Goal: Book appointment/travel/reservation

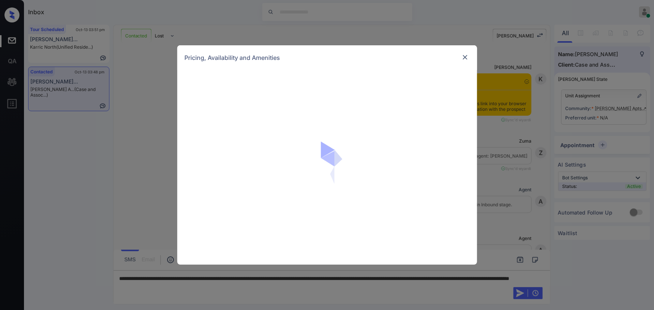
scroll to position [655, 0]
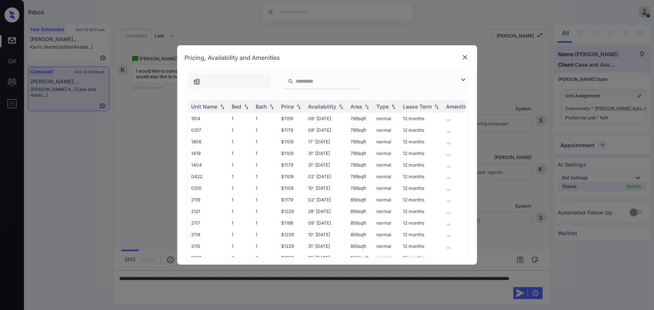
drag, startPoint x: 117, startPoint y: 143, endPoint x: 135, endPoint y: 137, distance: 19.4
click at [127, 140] on div "**********" at bounding box center [327, 155] width 654 height 310
click at [465, 57] on img at bounding box center [465, 57] width 7 height 7
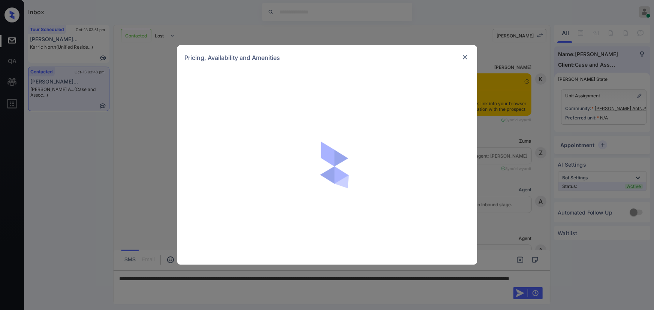
scroll to position [655, 0]
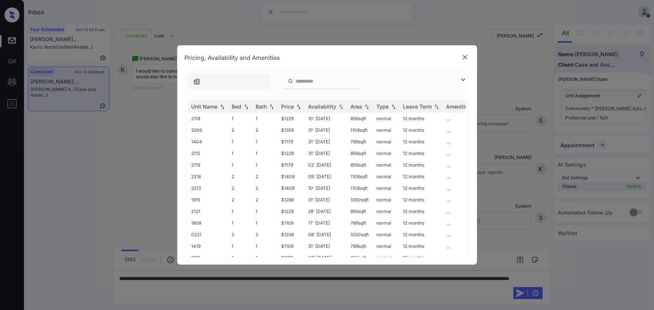
click at [463, 79] on img at bounding box center [463, 79] width 9 height 9
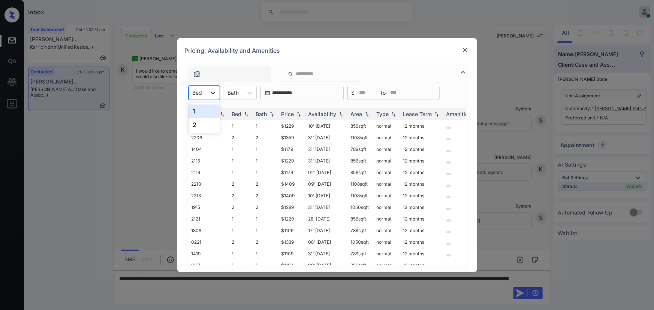
click at [208, 96] on div at bounding box center [212, 92] width 13 height 13
click at [195, 120] on div "2" at bounding box center [204, 124] width 31 height 13
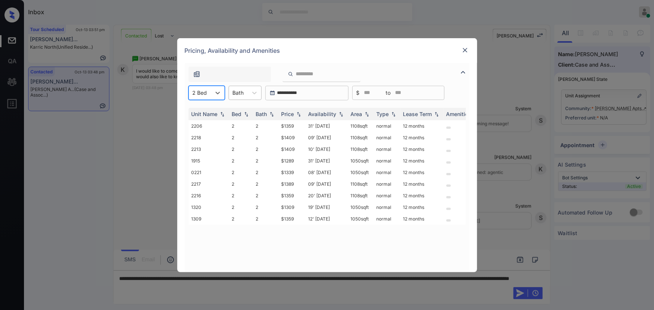
click at [247, 95] on div "Bath" at bounding box center [238, 92] width 19 height 11
click at [233, 121] on div "2" at bounding box center [245, 124] width 33 height 13
click at [302, 115] on img at bounding box center [298, 113] width 7 height 5
click at [302, 115] on img at bounding box center [298, 114] width 7 height 6
copy td "$1289"
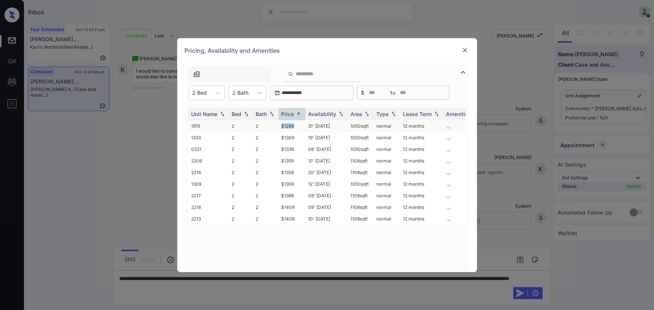
drag, startPoint x: 294, startPoint y: 126, endPoint x: 281, endPoint y: 125, distance: 12.8
click at [281, 125] on td "$1289" at bounding box center [292, 126] width 27 height 12
click at [462, 51] on img at bounding box center [465, 49] width 7 height 7
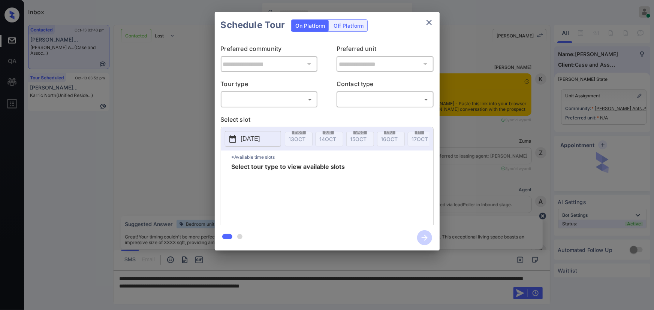
scroll to position [564, 0]
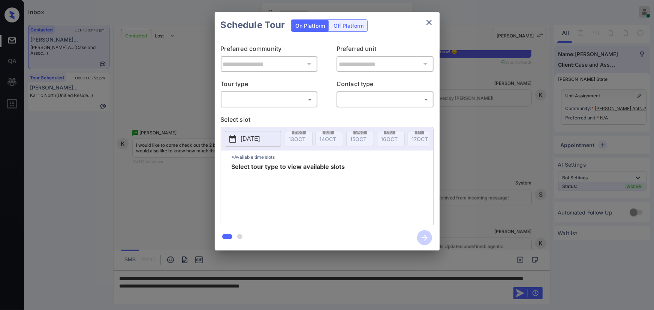
click at [268, 87] on p "Tour type" at bounding box center [269, 85] width 97 height 12
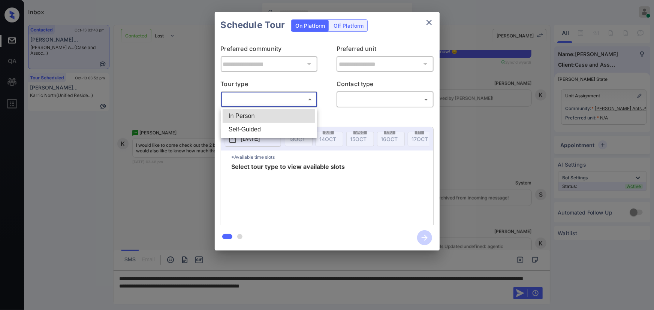
click at [268, 101] on body "Inbox Kenneth Umali Online Set yourself offline Set yourself on break Profile S…" at bounding box center [327, 155] width 654 height 310
click at [257, 116] on li "In Person" at bounding box center [269, 115] width 93 height 13
type input "********"
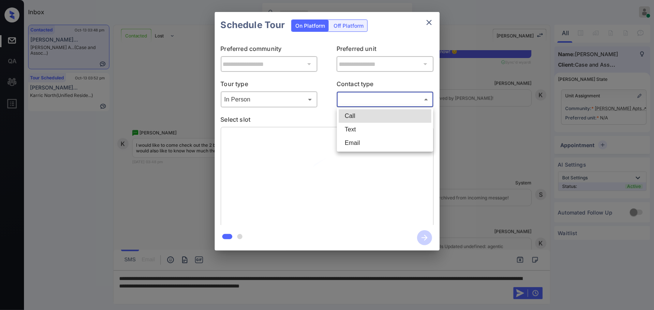
click at [350, 104] on body "Inbox Kenneth Umali Online Set yourself offline Set yourself on break Profile S…" at bounding box center [327, 155] width 654 height 310
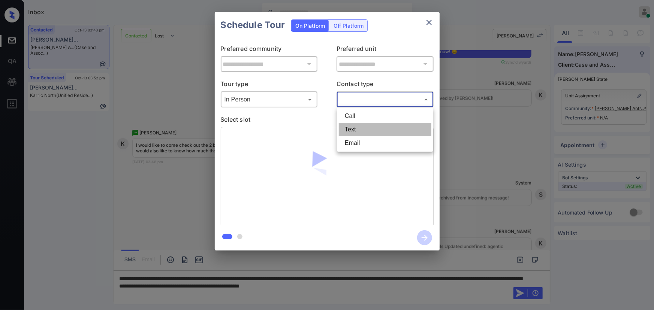
click at [344, 131] on li "Text" at bounding box center [385, 129] width 93 height 13
type input "****"
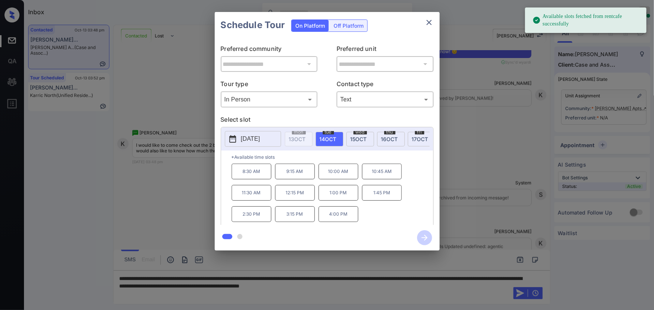
click at [327, 138] on span "14 OCT" at bounding box center [328, 139] width 17 height 6
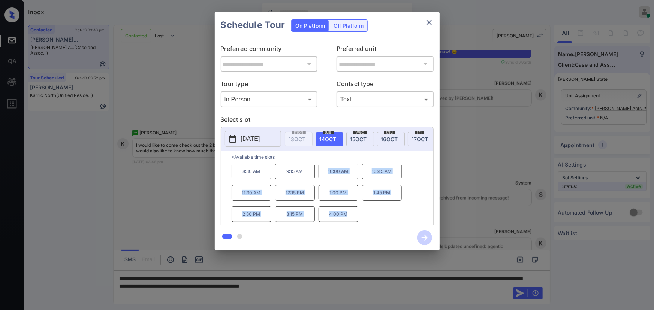
copy div "10:00 AM 10:45 AM 11:30 AM 12:15 PM 1:00 PM 1:45 PM 2:30 PM 3:15 PM 4:00 PM"
drag, startPoint x: 334, startPoint y: 215, endPoint x: 325, endPoint y: 174, distance: 42.6
click at [325, 174] on div "8:30 AM 9:15 AM 10:00 AM 10:45 AM 11:30 AM 12:15 PM 1:00 PM 1:45 PM 2:30 PM 3:1…" at bounding box center [333, 194] width 202 height 60
click at [433, 284] on div at bounding box center [327, 155] width 654 height 310
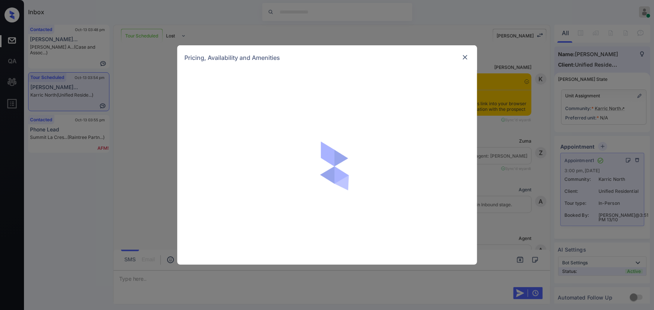
scroll to position [1207, 0]
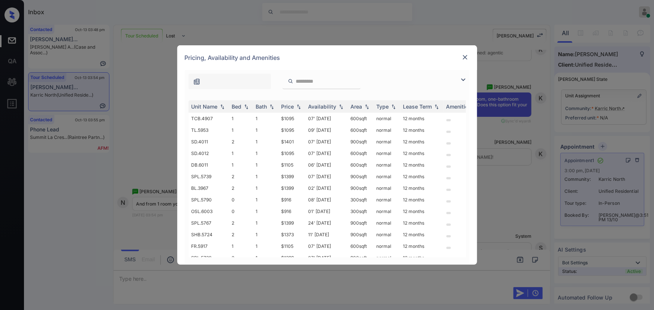
click at [462, 80] on img at bounding box center [463, 79] width 9 height 9
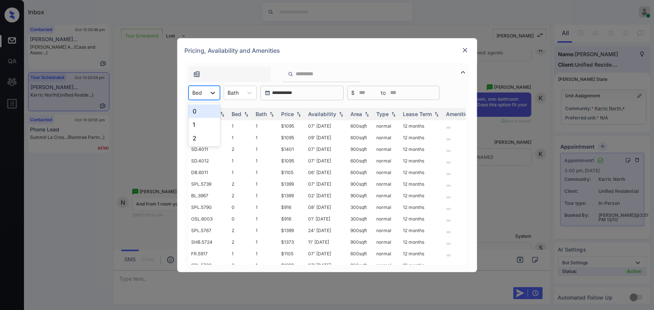
click at [207, 96] on div at bounding box center [212, 92] width 13 height 13
click at [197, 123] on div "1" at bounding box center [204, 124] width 31 height 13
click at [250, 93] on icon at bounding box center [253, 92] width 7 height 7
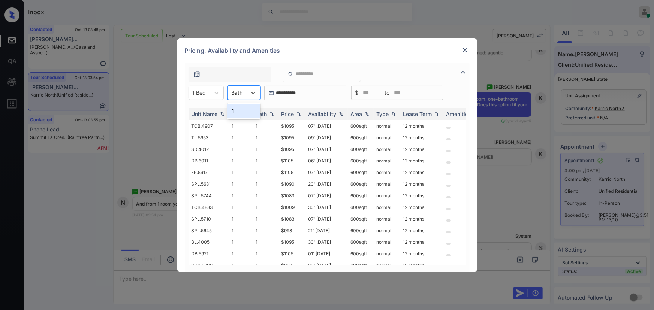
click at [238, 108] on div "1" at bounding box center [244, 111] width 33 height 13
click at [299, 115] on img at bounding box center [298, 113] width 7 height 5
click at [299, 115] on img at bounding box center [298, 114] width 7 height 6
click at [296, 127] on td "$980" at bounding box center [292, 126] width 27 height 12
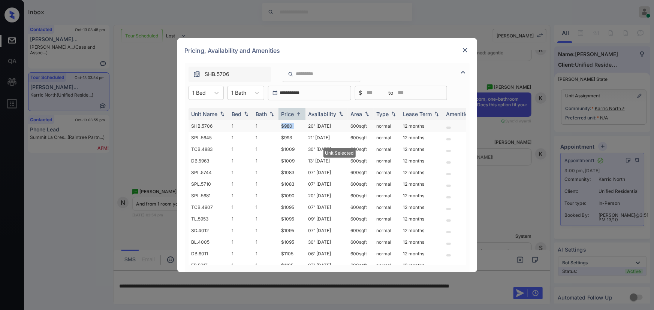
click at [296, 127] on td "$980" at bounding box center [292, 126] width 27 height 12
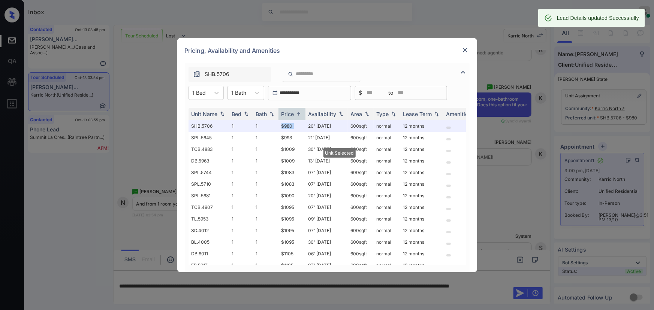
click at [466, 52] on img at bounding box center [465, 49] width 7 height 7
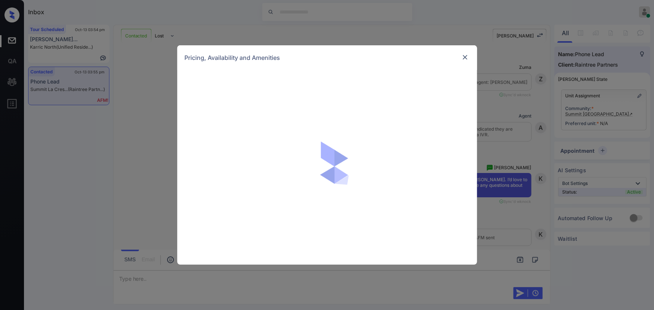
scroll to position [61, 0]
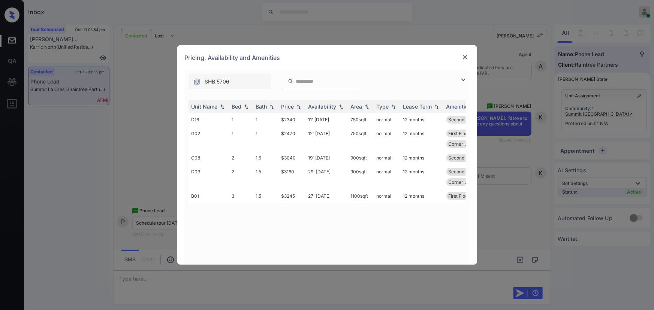
click at [461, 76] on img at bounding box center [463, 79] width 9 height 9
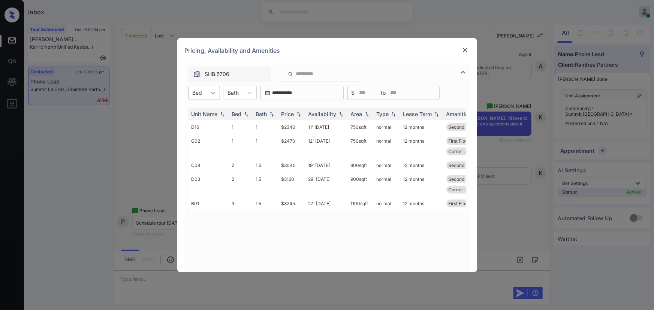
click at [208, 95] on div at bounding box center [212, 92] width 13 height 13
click at [194, 136] on div "3" at bounding box center [204, 138] width 31 height 13
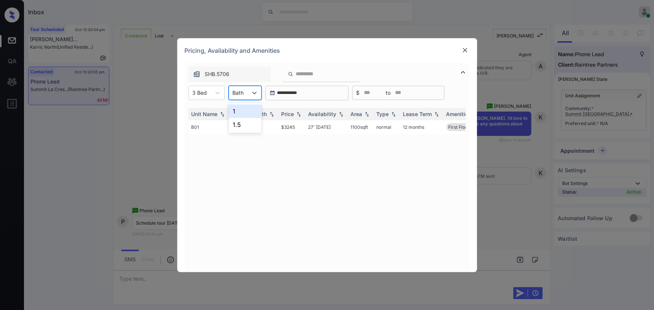
click at [244, 93] on div "Bath" at bounding box center [238, 92] width 19 height 11
click at [243, 127] on div "1.5" at bounding box center [245, 124] width 33 height 13
click at [301, 116] on img at bounding box center [298, 113] width 7 height 5
click at [301, 115] on img at bounding box center [298, 114] width 7 height 6
click at [295, 130] on td "$3245" at bounding box center [292, 127] width 27 height 14
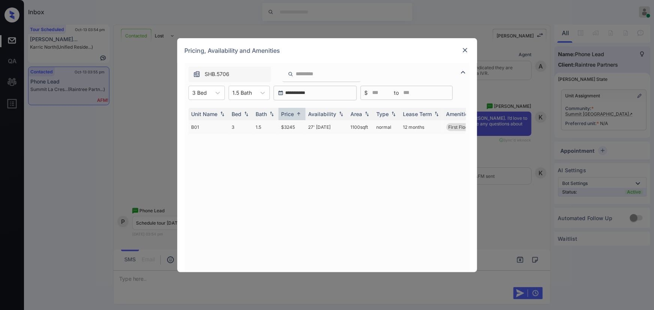
click at [295, 130] on td "$3245" at bounding box center [292, 127] width 27 height 14
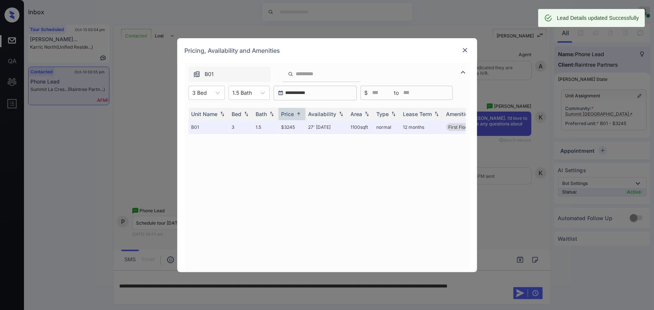
click at [465, 49] on img at bounding box center [465, 49] width 7 height 7
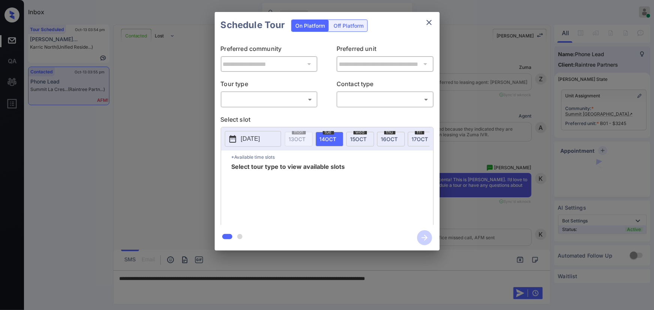
scroll to position [178, 0]
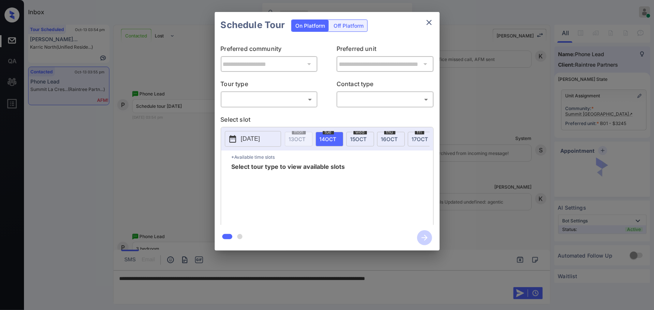
click at [289, 103] on body "Inbox [PERSON_NAME] Online Set yourself offline Set yourself on break Profile S…" at bounding box center [327, 155] width 654 height 310
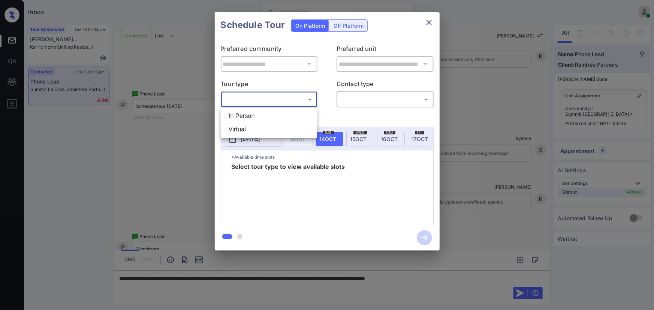
drag, startPoint x: 260, startPoint y: 124, endPoint x: 262, endPoint y: 120, distance: 4.2
click at [259, 123] on li "Virtual" at bounding box center [269, 129] width 93 height 13
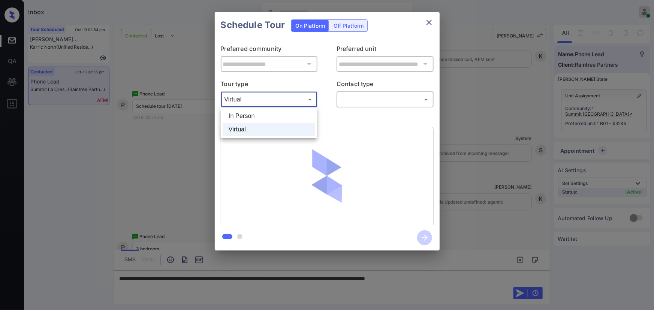
click at [274, 101] on body "Inbox Kenneth Umali Online Set yourself offline Set yourself on break Profile S…" at bounding box center [327, 155] width 654 height 310
click at [255, 114] on li "In Person" at bounding box center [269, 115] width 93 height 13
type input "********"
click at [362, 99] on body "Inbox Kenneth Umali Online Set yourself offline Set yourself on break Profile S…" at bounding box center [327, 155] width 654 height 310
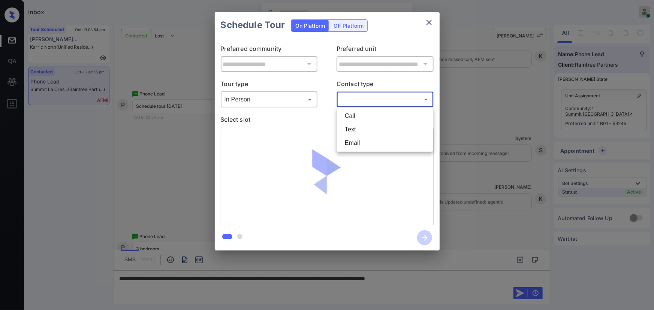
click at [346, 125] on li "Text" at bounding box center [385, 129] width 93 height 13
type input "****"
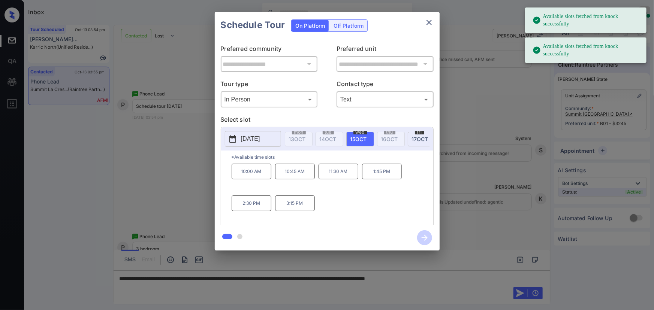
click at [361, 137] on span "15 OCT" at bounding box center [359, 139] width 16 height 6
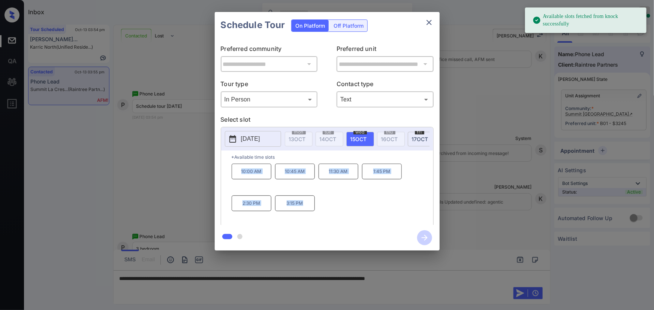
drag, startPoint x: 307, startPoint y: 206, endPoint x: 240, endPoint y: 178, distance: 73.3
click at [240, 178] on div "10:00 AM 10:45 AM 11:30 AM 1:45 PM 2:30 PM 3:15 PM" at bounding box center [333, 194] width 202 height 60
copy div "10:00 AM 10:45 AM 11:30 AM 1:45 PM 2:30 PM 3:15 PM"
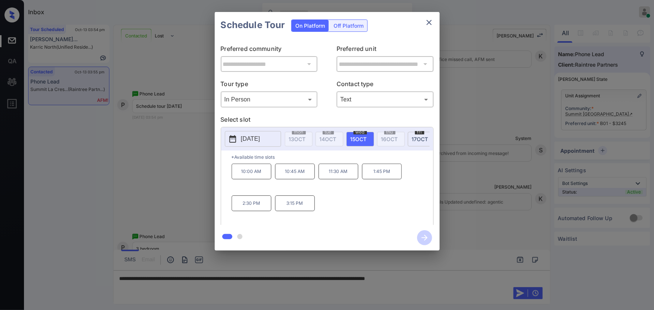
click at [461, 291] on div at bounding box center [327, 155] width 654 height 310
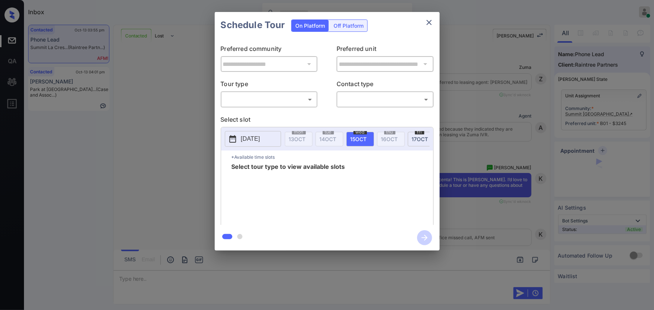
scroll to position [165, 0]
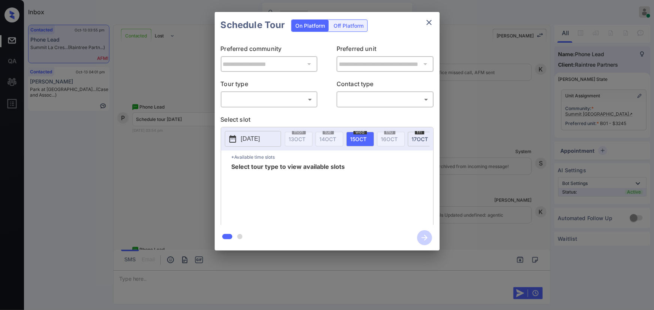
click at [511, 139] on div "**********" at bounding box center [327, 131] width 654 height 263
